Goal: Use online tool/utility: Utilize a website feature to perform a specific function

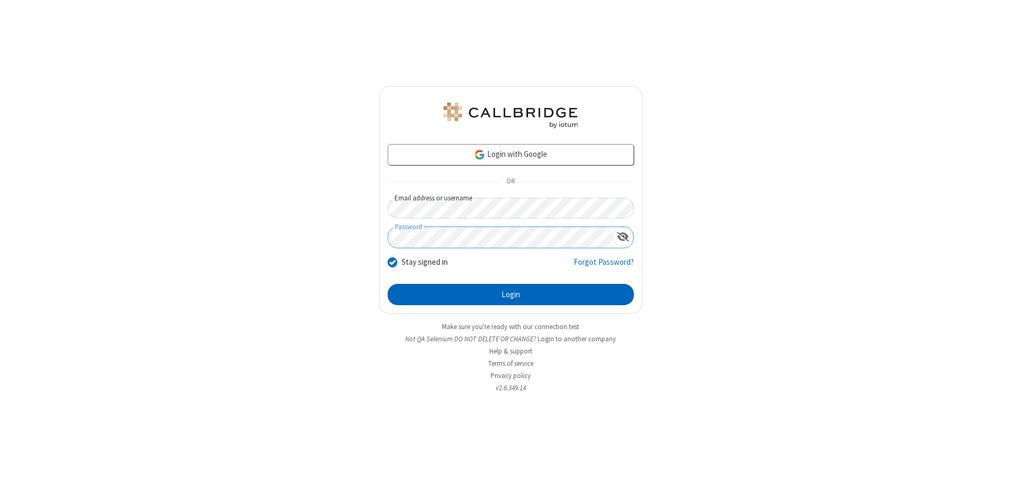
click at [511, 295] on button "Login" at bounding box center [511, 294] width 246 height 21
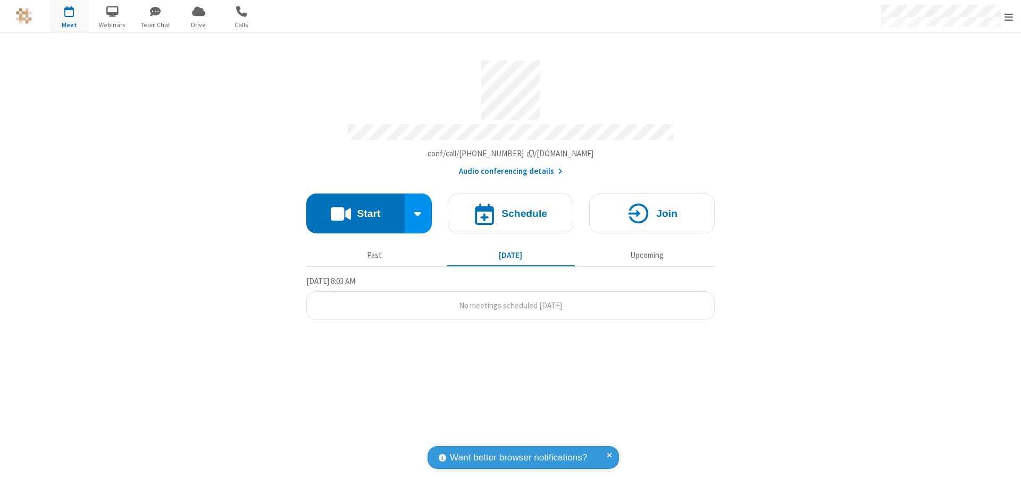
click at [355, 209] on button "Start" at bounding box center [355, 214] width 98 height 40
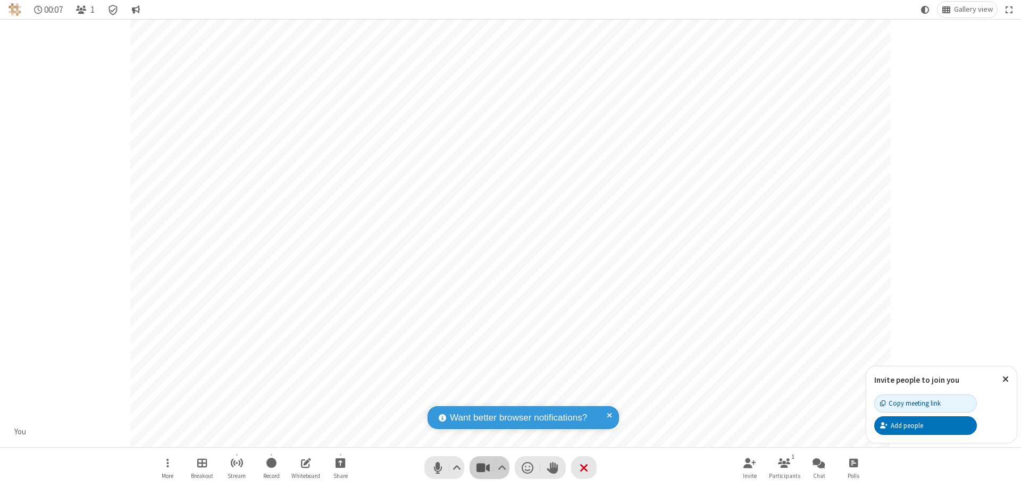
click at [483, 468] on span "Stop video (⌘+Shift+V)" at bounding box center [483, 467] width 16 height 15
click at [483, 468] on span "Start video (⌘+Shift+V)" at bounding box center [483, 467] width 16 height 15
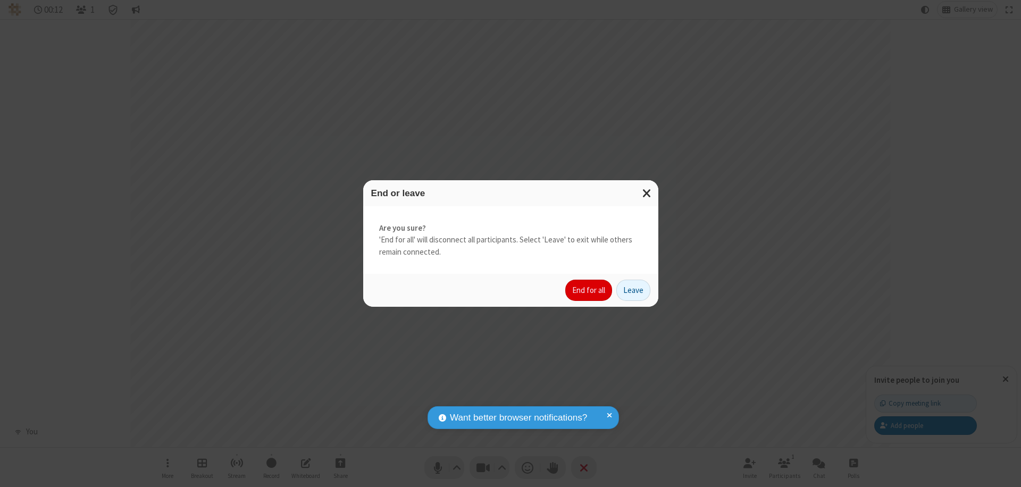
click at [589, 290] on button "End for all" at bounding box center [589, 290] width 47 height 21
